Goal: Information Seeking & Learning: Check status

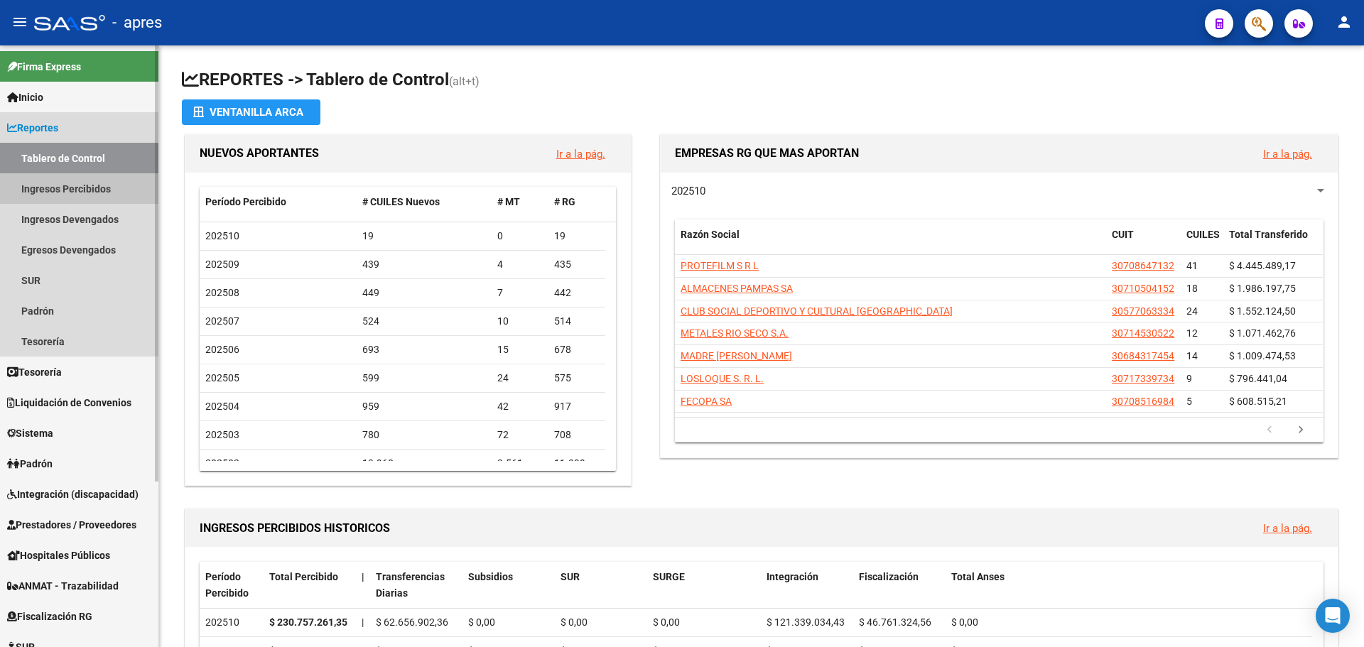
click at [60, 183] on link "Ingresos Percibidos" at bounding box center [79, 188] width 158 height 31
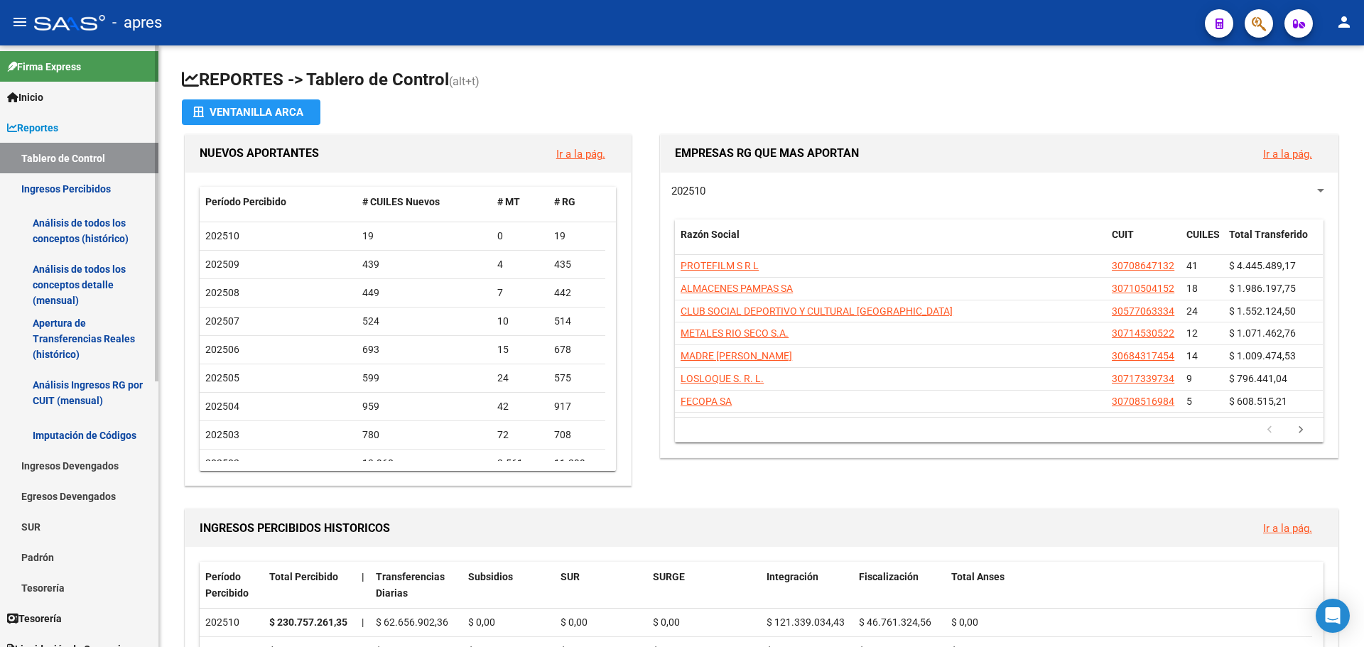
click at [58, 234] on link "Análisis de todos los conceptos (histórico)" at bounding box center [79, 231] width 158 height 54
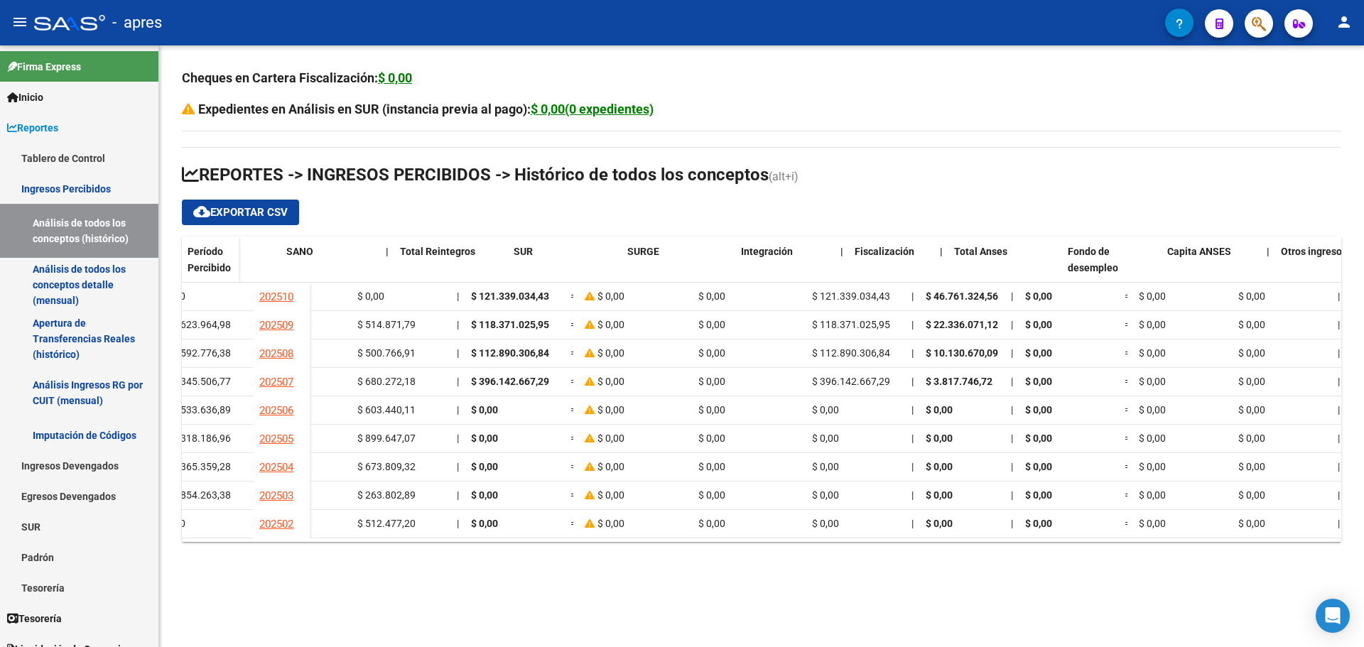
scroll to position [0, 965]
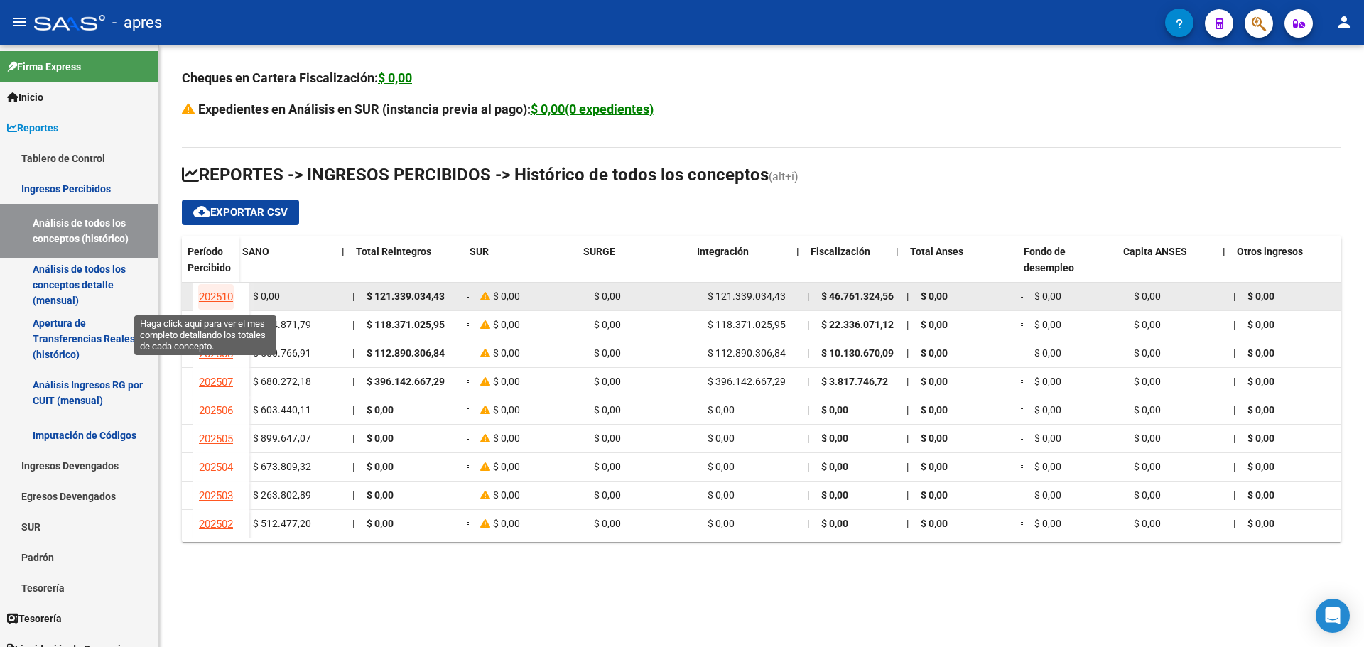
click at [200, 298] on span "202510" at bounding box center [216, 297] width 34 height 13
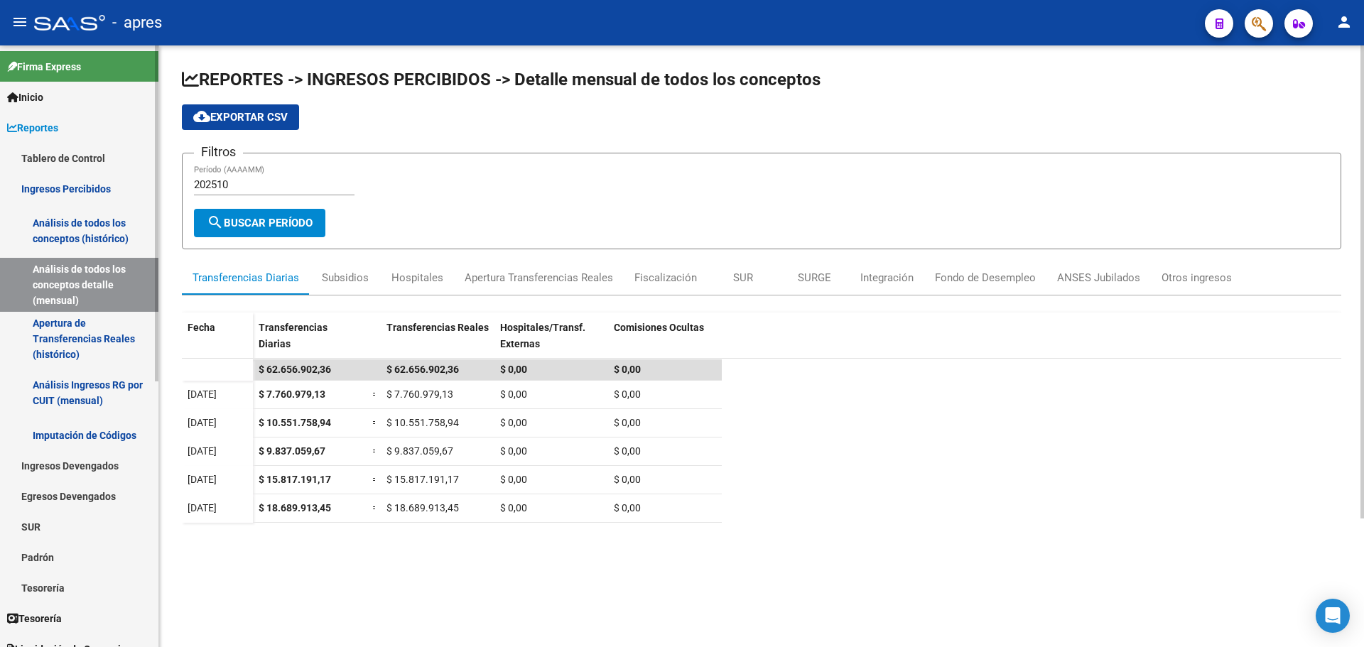
click at [62, 229] on link "Análisis de todos los conceptos (histórico)" at bounding box center [79, 231] width 158 height 54
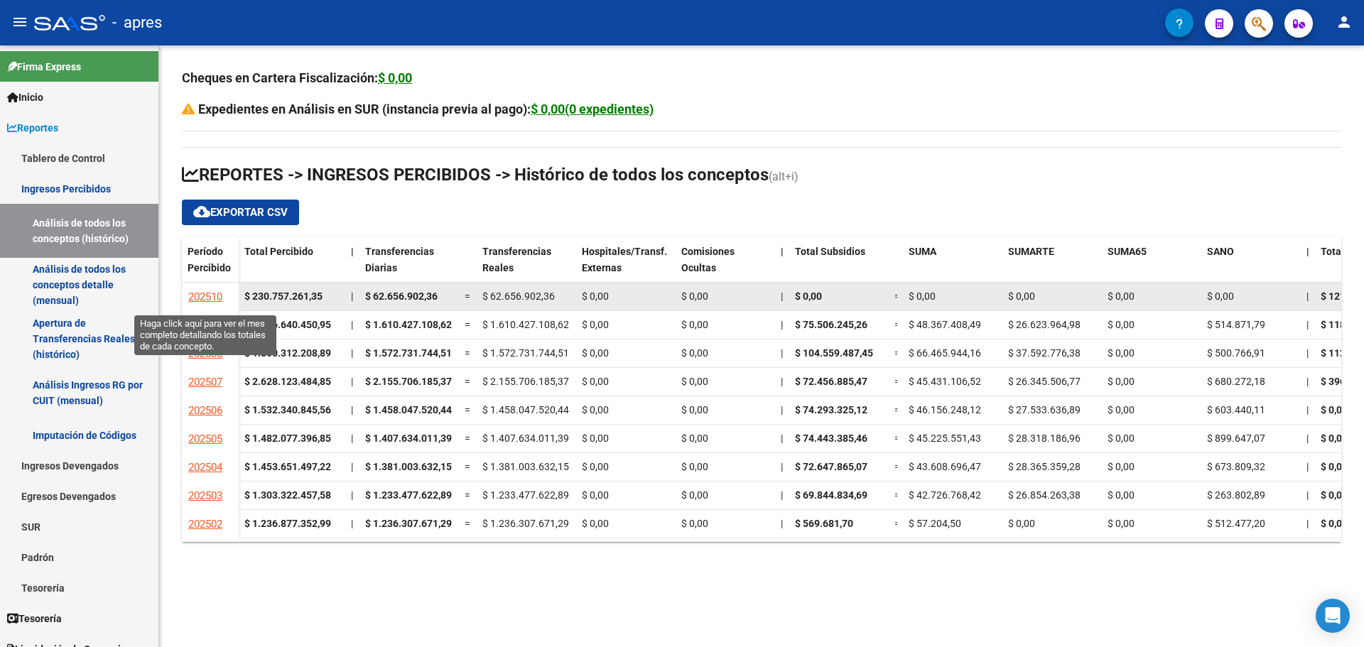
click at [208, 295] on span "202510" at bounding box center [205, 297] width 34 height 13
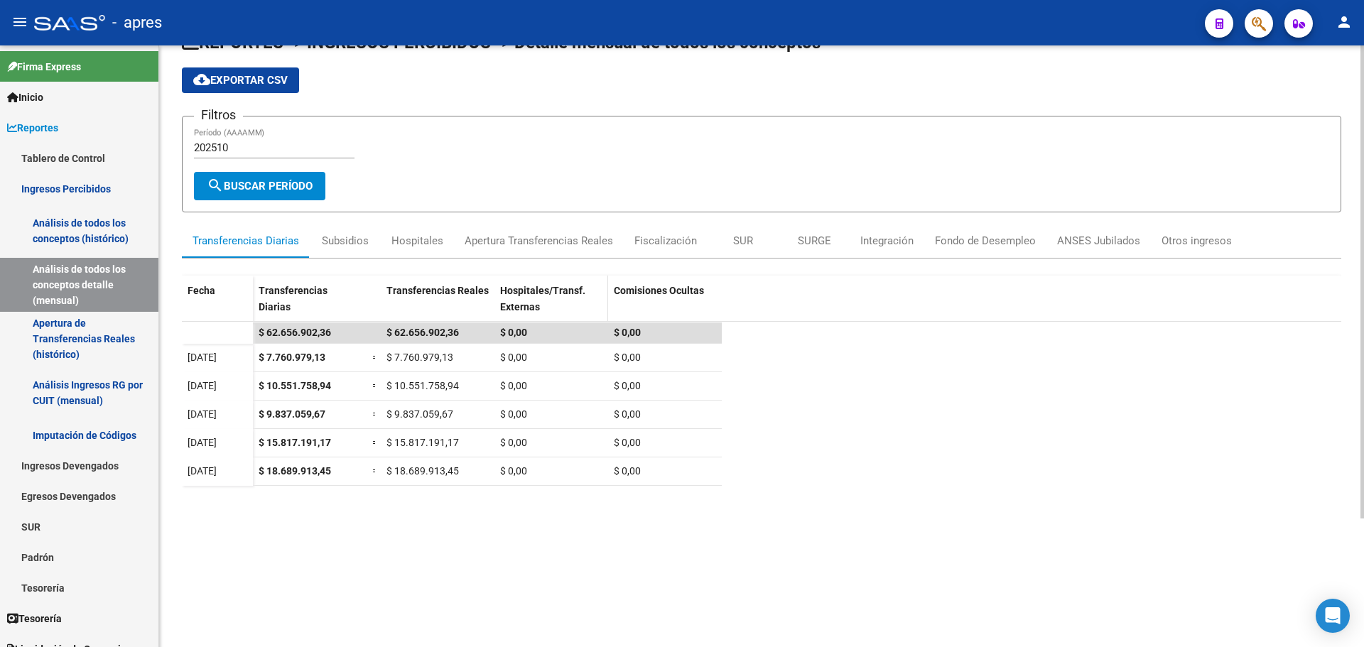
scroll to position [142, 0]
